Goal: Task Accomplishment & Management: Use online tool/utility

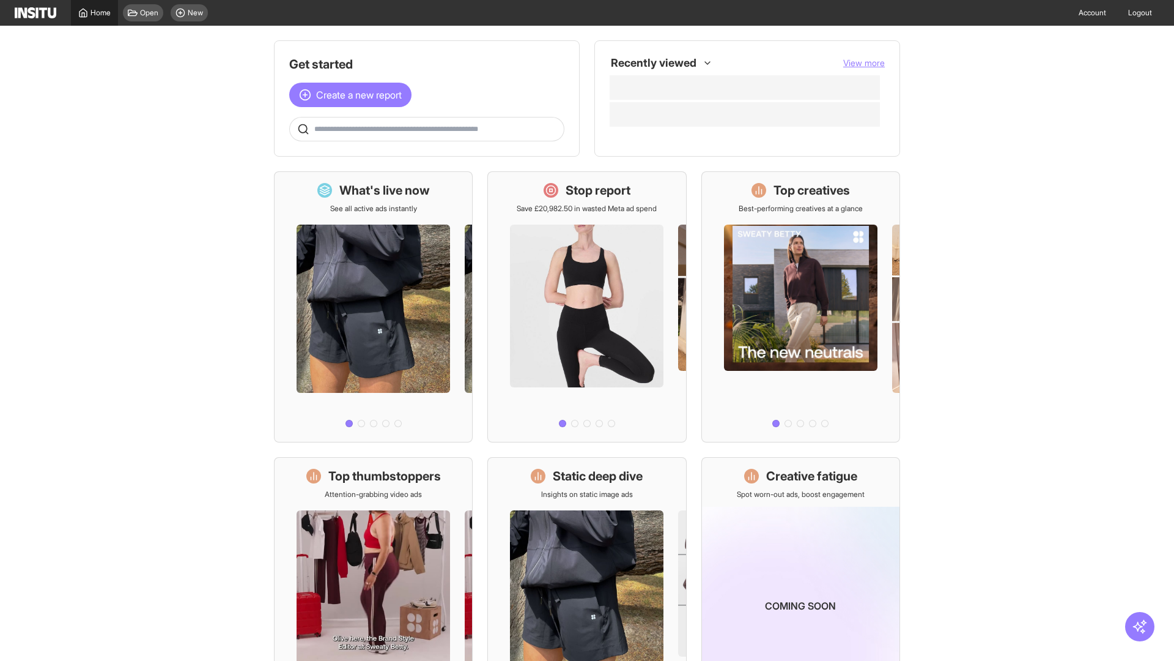
click at [94, 13] on span "Home" at bounding box center [101, 13] width 20 height 10
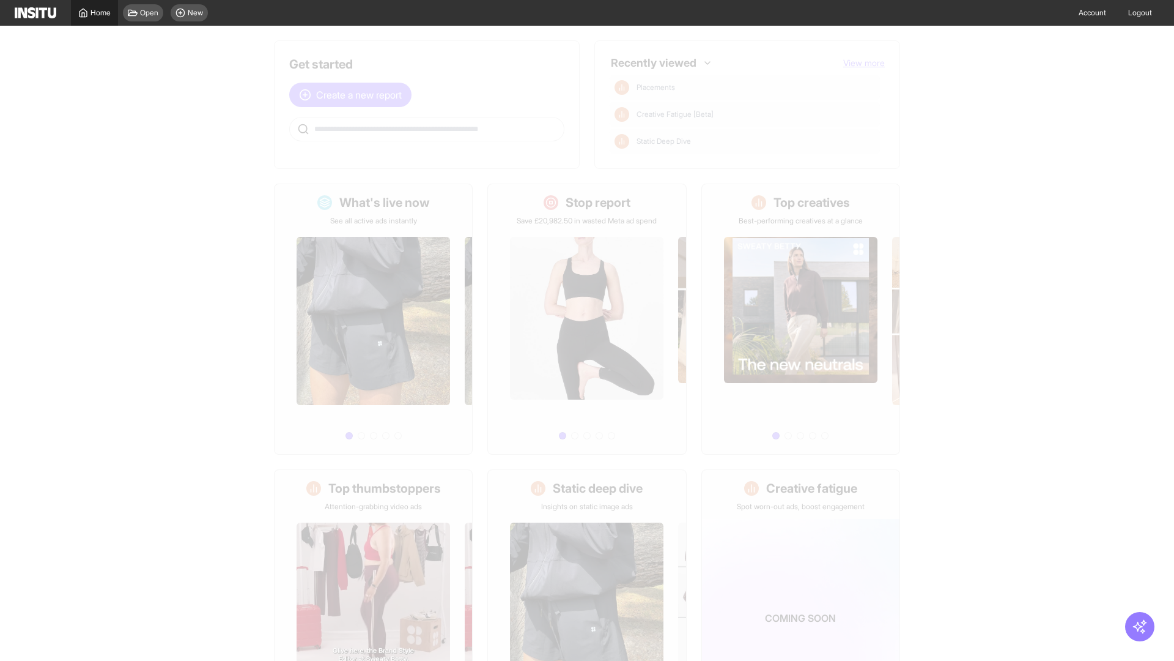
scroll to position [57, 0]
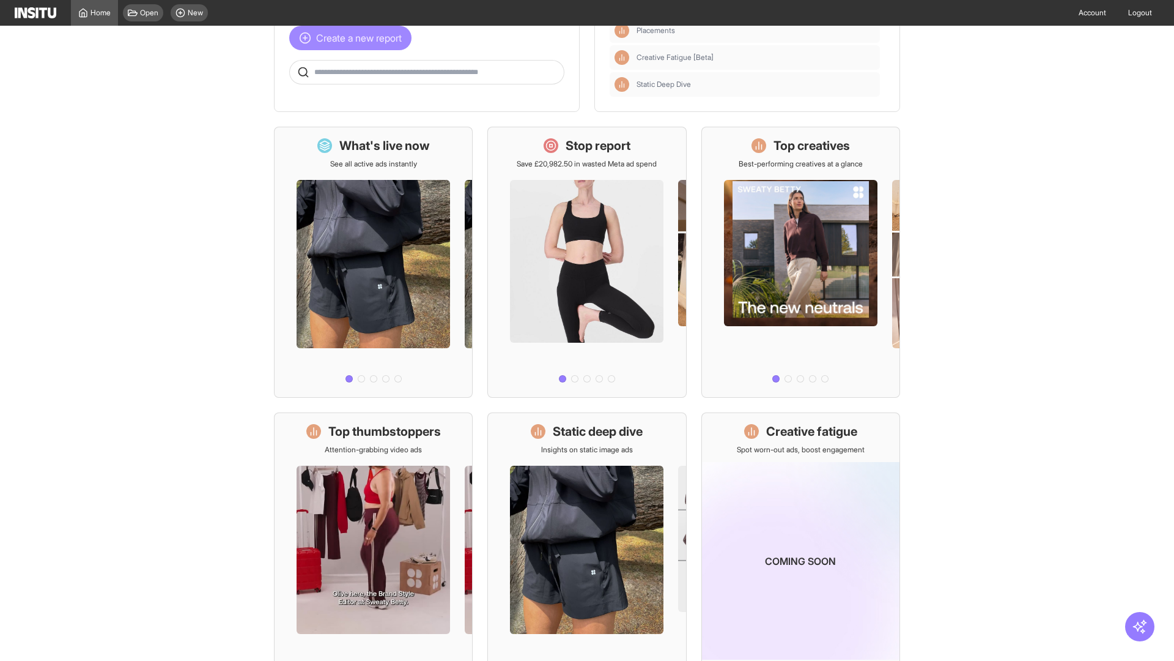
click at [354, 38] on span "Create a new report" at bounding box center [359, 38] width 86 height 15
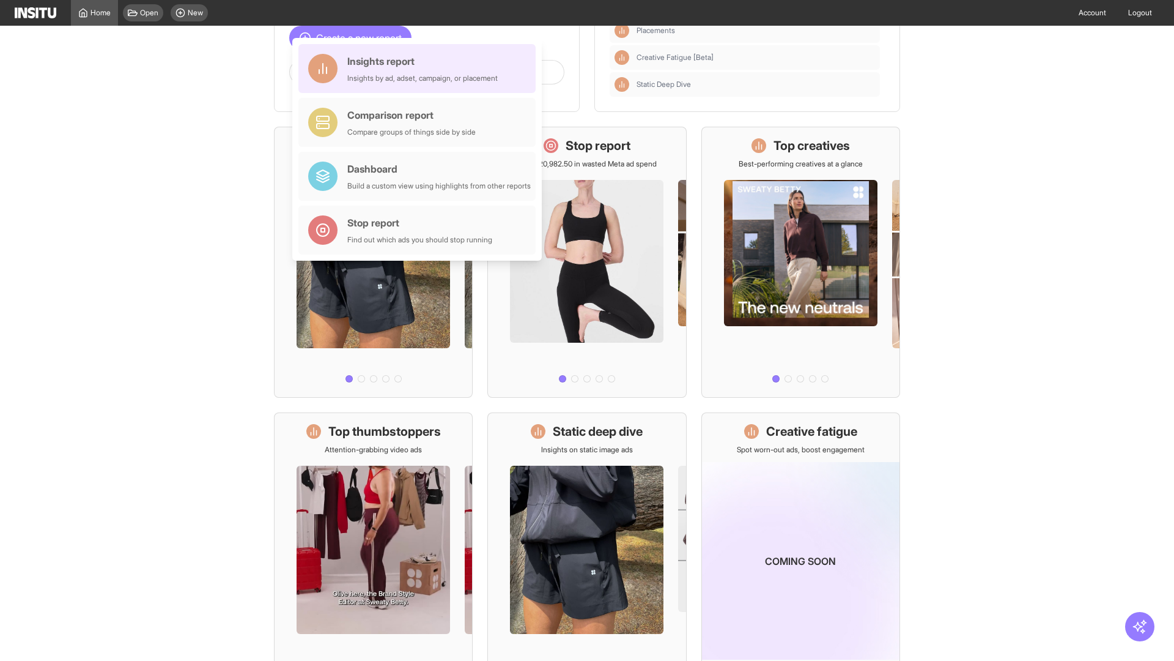
click at [420, 69] on div "Insights report Insights by ad, adset, campaign, or placement" at bounding box center [422, 68] width 150 height 29
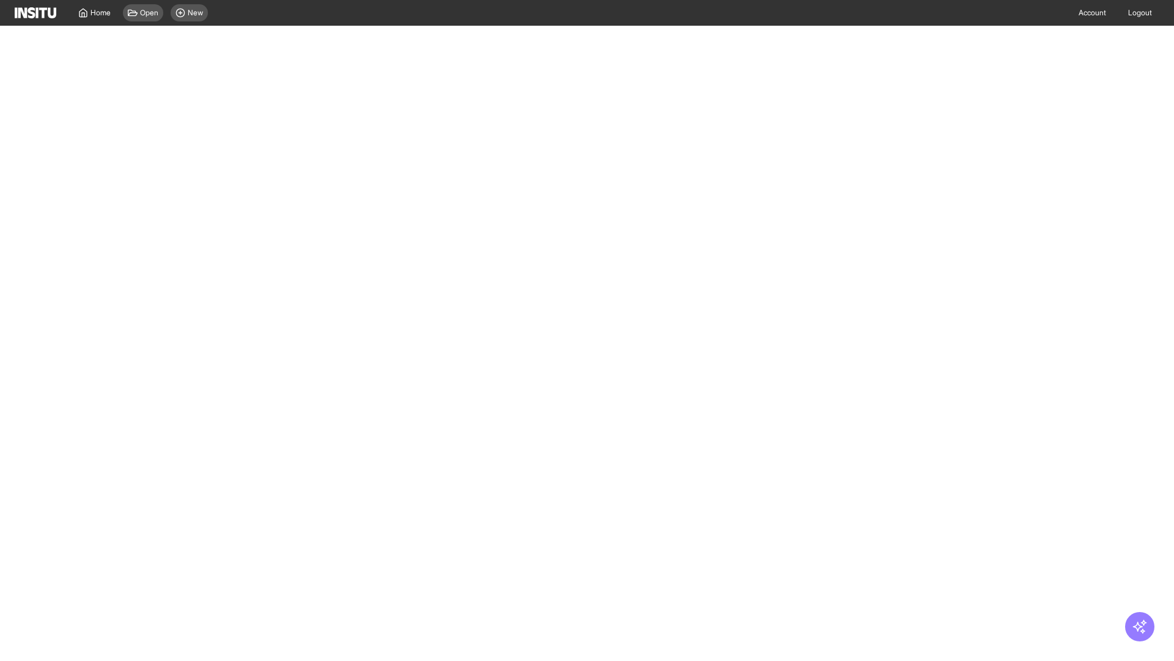
select select "**"
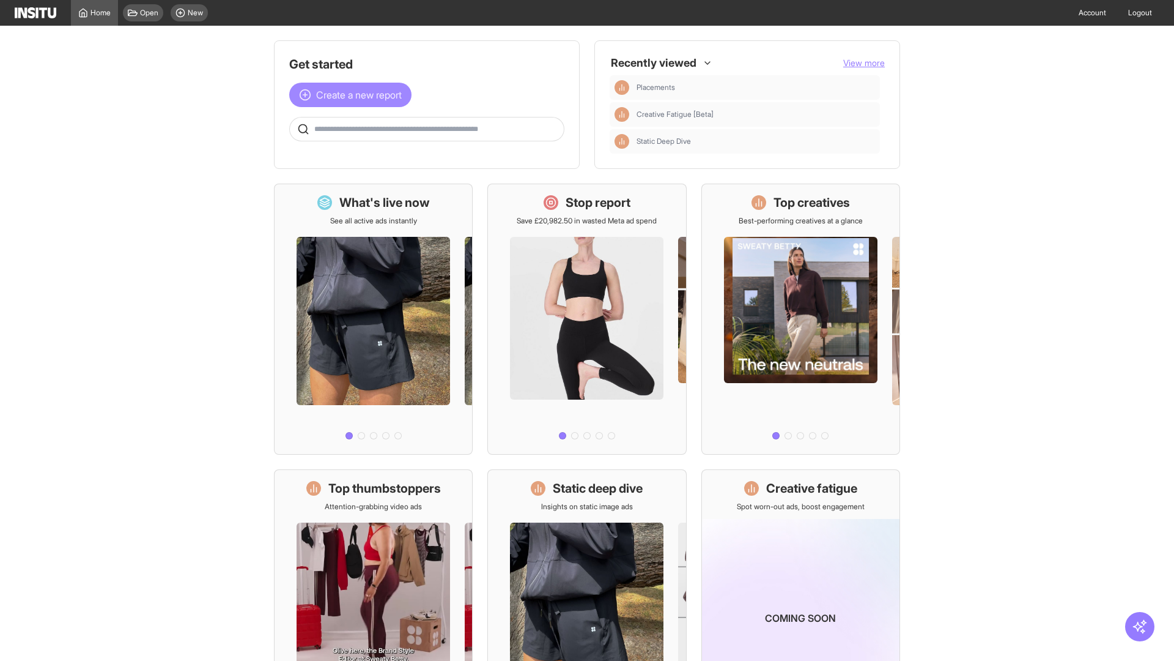
click at [354, 95] on span "Create a new report" at bounding box center [359, 94] width 86 height 15
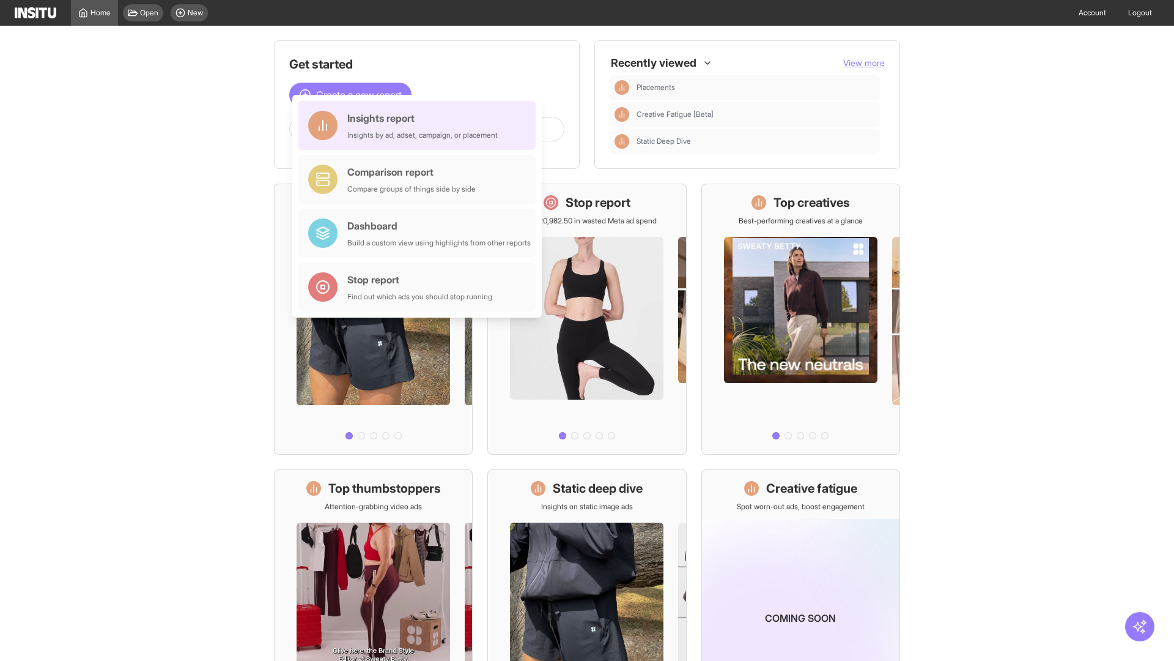
click at [420, 125] on div "Insights report Insights by ad, adset, campaign, or placement" at bounding box center [422, 125] width 150 height 29
